Goal: Transaction & Acquisition: Download file/media

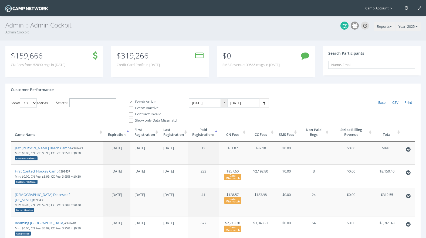
click at [78, 103] on input "Search:" at bounding box center [92, 102] width 47 height 9
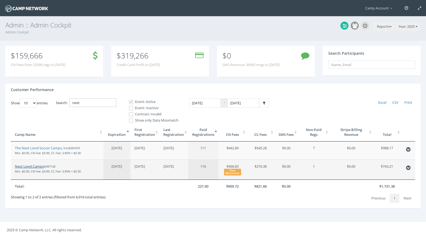
type input "next"
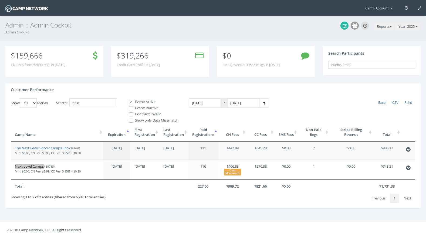
drag, startPoint x: 36, startPoint y: 168, endPoint x: 56, endPoint y: 11, distance: 158.3
click at [0, 0] on main "Camp Account My Profile My Events My Team" at bounding box center [213, 119] width 426 height 238
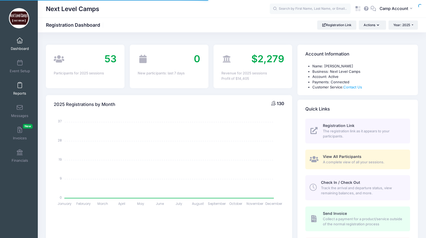
select select
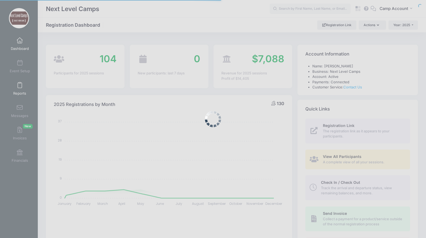
click at [22, 89] on body "Processing Request Please wait... Processing Request Please wait... Processing …" at bounding box center [213, 119] width 426 height 238
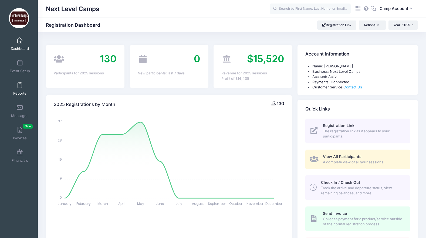
click at [18, 89] on link "Reports" at bounding box center [20, 88] width 26 height 19
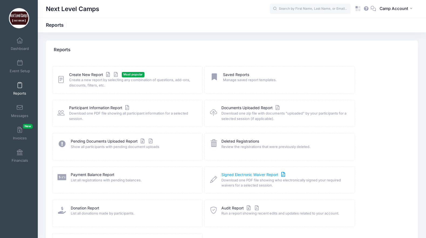
click at [245, 175] on link "Signed Electronic Waiver Report" at bounding box center [253, 175] width 65 height 6
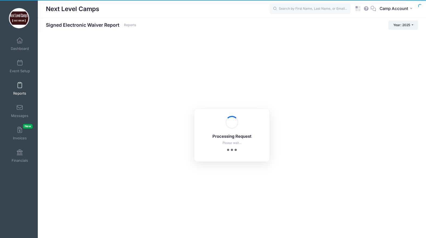
checkbox input "true"
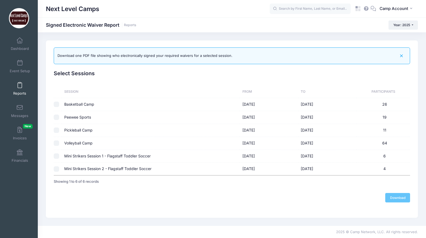
click at [54, 168] on input "checkbox" at bounding box center [56, 168] width 5 height 5
checkbox input "true"
click at [396, 193] on div "Previous Next Download Step 1 : Select Report 1 Select Sessions 2 Select Docume…" at bounding box center [232, 135] width 356 height 135
click at [404, 200] on link "Download" at bounding box center [397, 197] width 25 height 9
click at [18, 93] on span "Reports" at bounding box center [19, 93] width 13 height 5
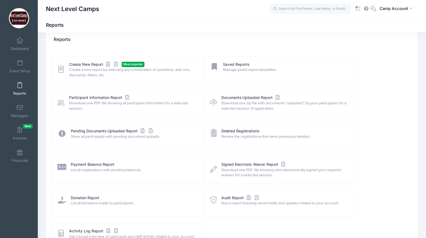
scroll to position [10, 0]
